Goal: Information Seeking & Learning: Learn about a topic

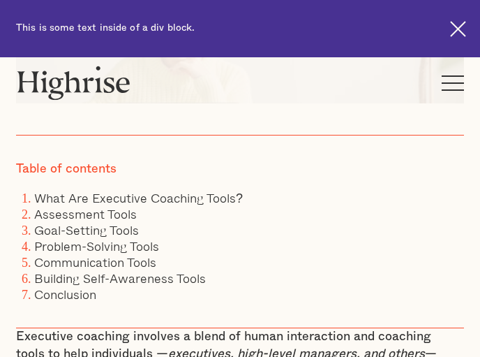
scroll to position [489, 0]
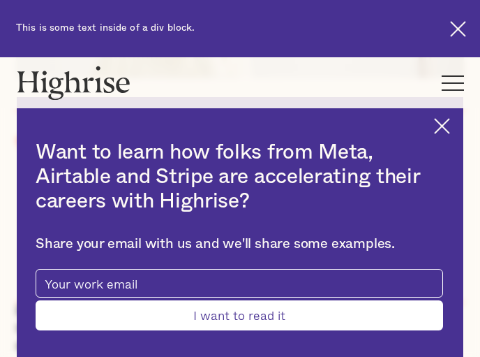
click at [450, 126] on img at bounding box center [442, 126] width 16 height 16
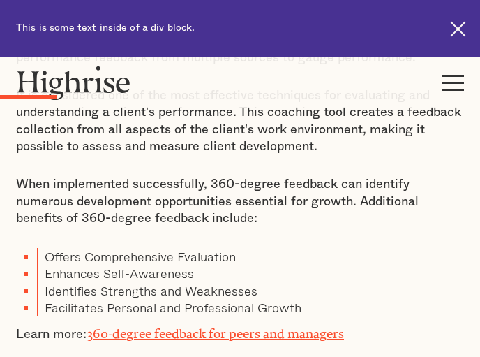
scroll to position [1966, 0]
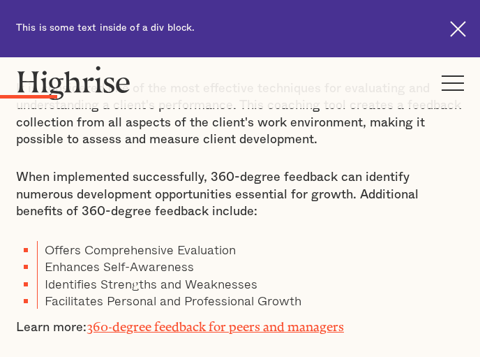
click at [319, 319] on link "360-degree feedback for peers and managers" at bounding box center [216, 323] width 258 height 8
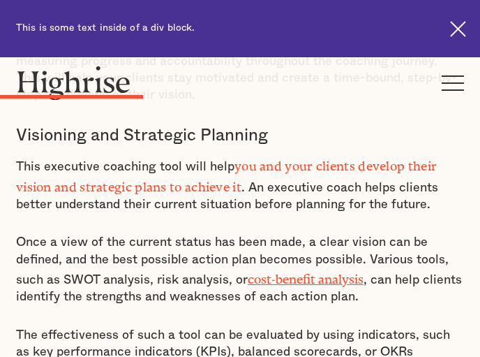
scroll to position [3701, 0]
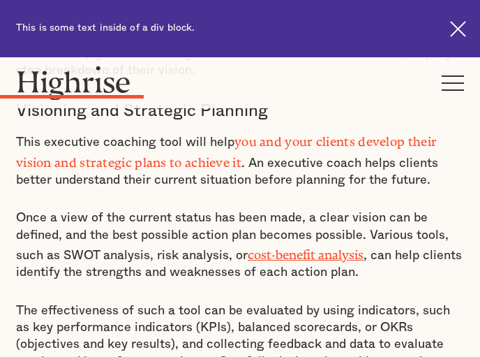
click at [279, 247] on link "cost-benefit analysis" at bounding box center [306, 251] width 116 height 8
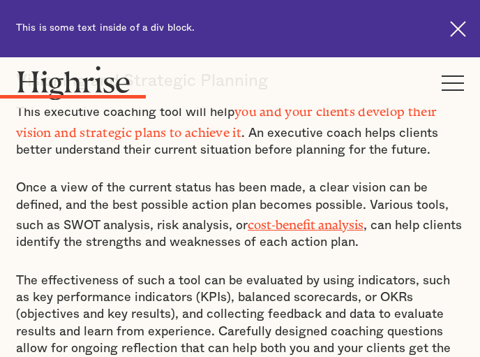
scroll to position [3725, 0]
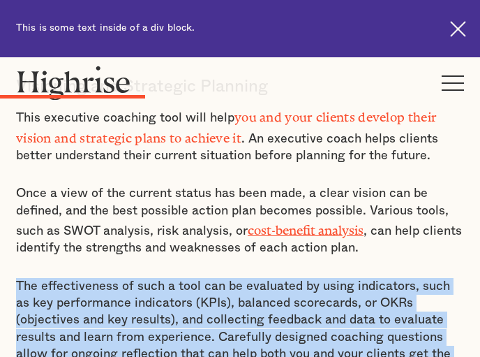
drag, startPoint x: 168, startPoint y: 316, endPoint x: 8, endPoint y: 237, distance: 178.6
copy p "The effectiveness of such a tool can be evaluated by using indicators, such as …"
click at [123, 278] on p "The effectiveness of such a tool can be evaluated by using indicators, such as …" at bounding box center [240, 329] width 448 height 102
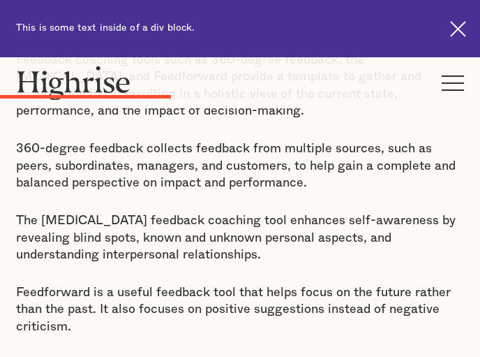
scroll to position [4247, 0]
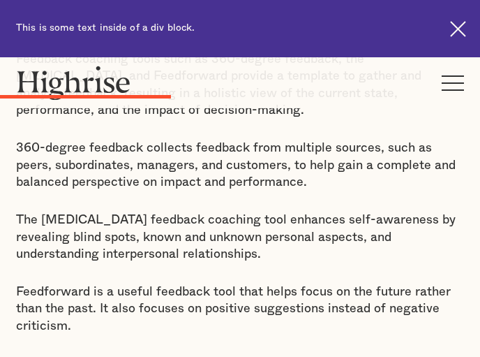
click at [94, 212] on p "The [MEDICAL_DATA] feedback coaching tool enhances self-awareness by revealing …" at bounding box center [240, 237] width 448 height 51
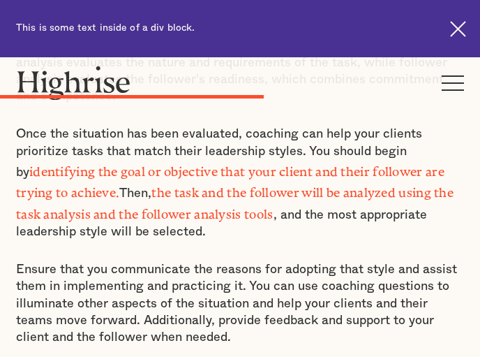
scroll to position [6220, 0]
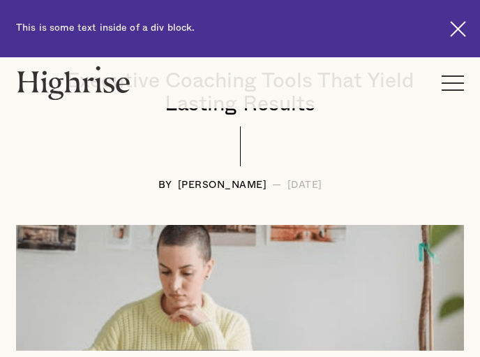
scroll to position [217, 0]
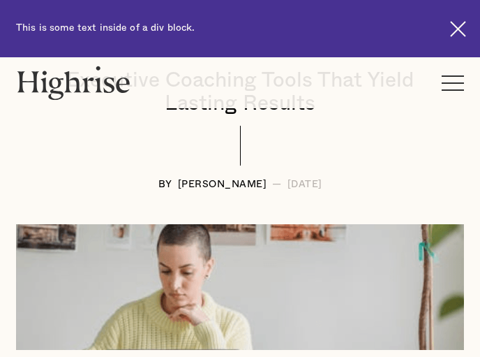
click at [106, 139] on div at bounding box center [240, 153] width 448 height 54
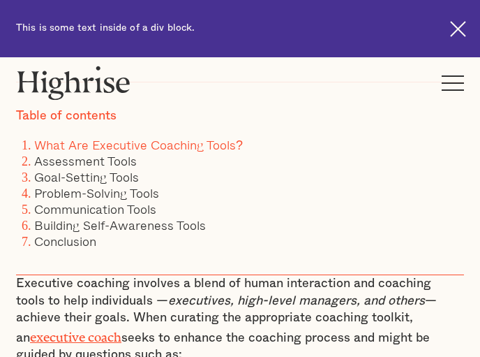
scroll to position [524, 0]
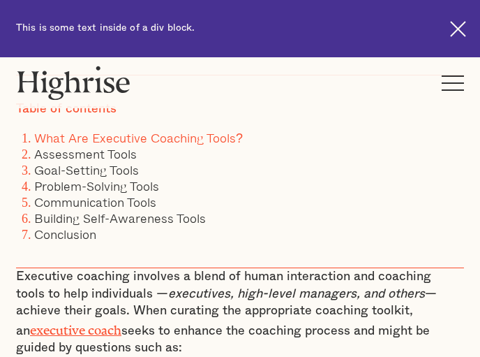
click at [217, 244] on div "Table of contents What Are Executive Coaching Tools? Assessment Tools Goal-Sett…" at bounding box center [240, 172] width 448 height 194
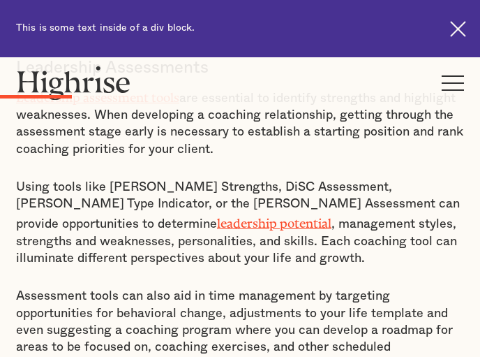
click at [229, 233] on p "Using tools like [PERSON_NAME] Strengths, DiSC Assessment, [PERSON_NAME] Type I…" at bounding box center [240, 223] width 448 height 88
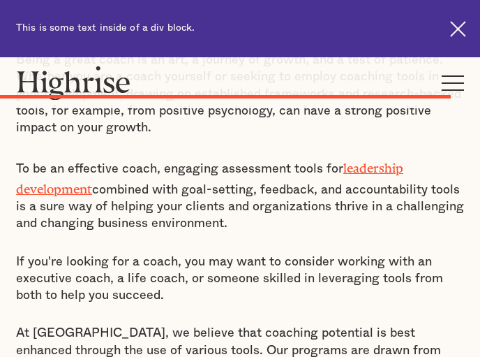
scroll to position [10184, 0]
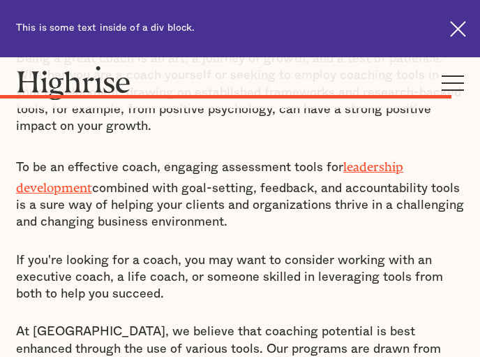
click at [165, 323] on p "At [GEOGRAPHIC_DATA], we believe that coaching potential is best enhanced throu…" at bounding box center [240, 357] width 448 height 68
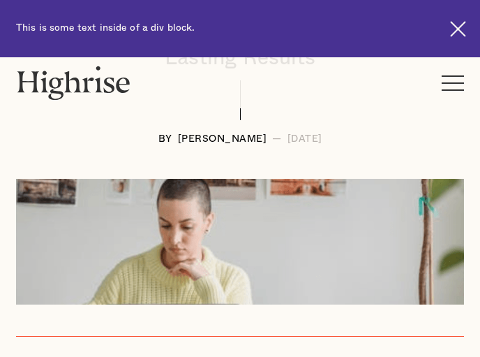
scroll to position [267, 0]
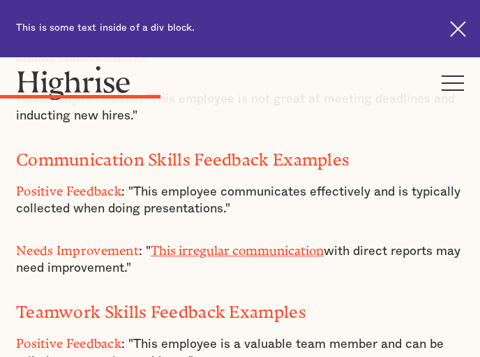
scroll to position [2604, 0]
